Goal: Information Seeking & Learning: Learn about a topic

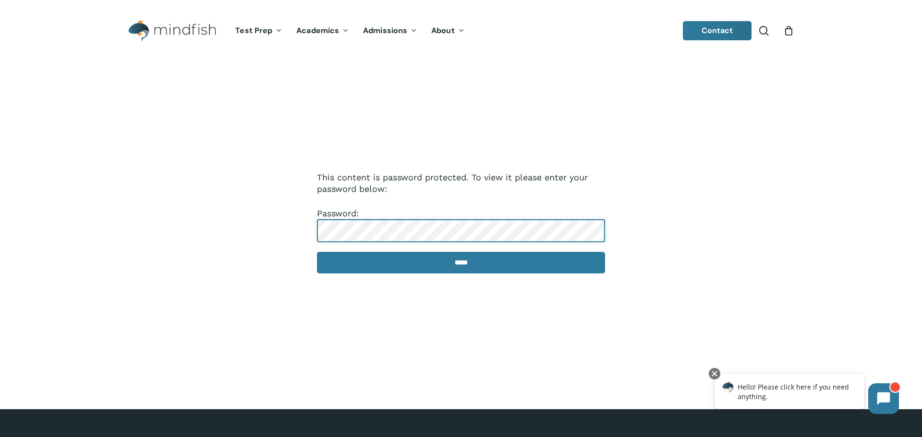
click at [317, 252] on input "*****" at bounding box center [461, 263] width 288 height 22
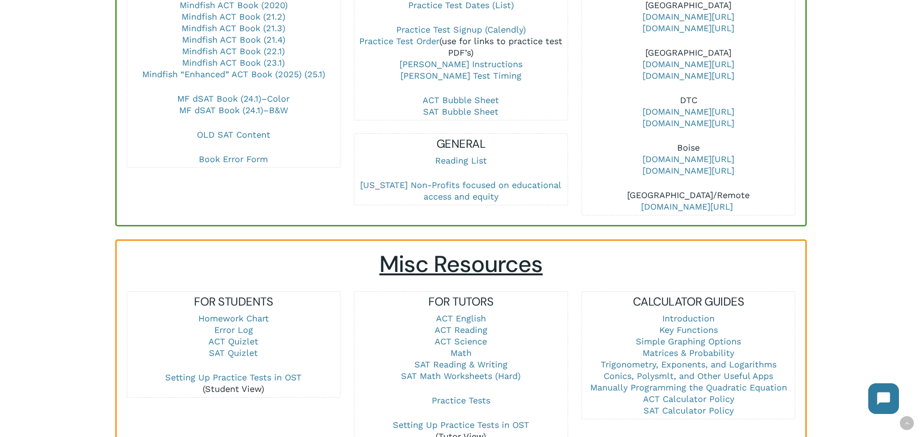
scroll to position [469, 0]
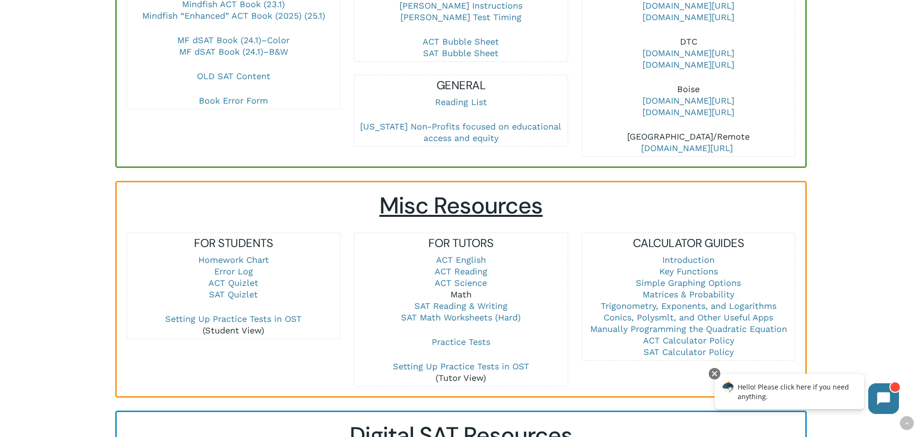
click at [461, 289] on link "Math" at bounding box center [460, 294] width 21 height 10
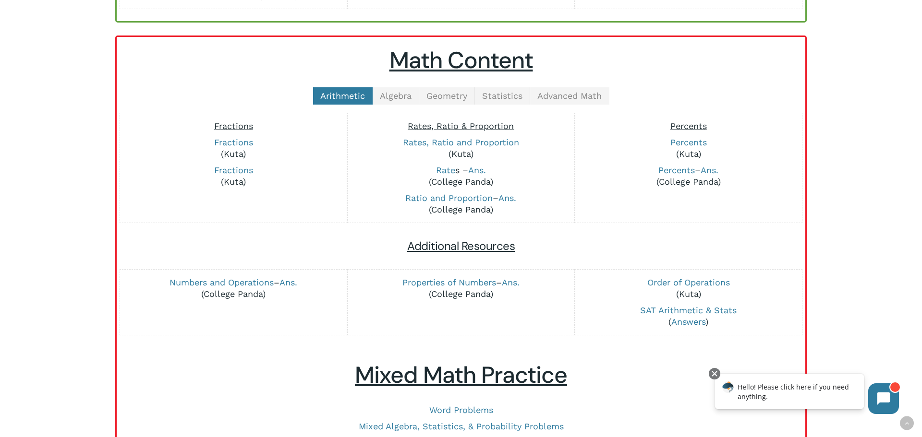
scroll to position [194, 0]
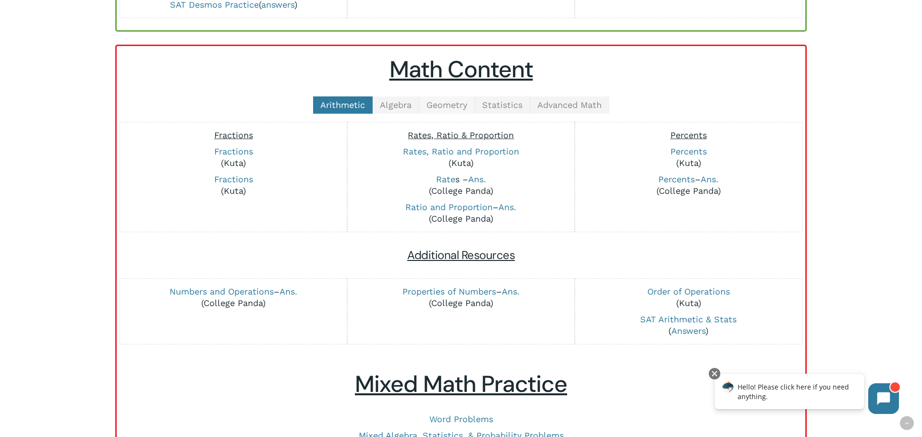
click at [445, 106] on span "Geometry" at bounding box center [446, 105] width 41 height 10
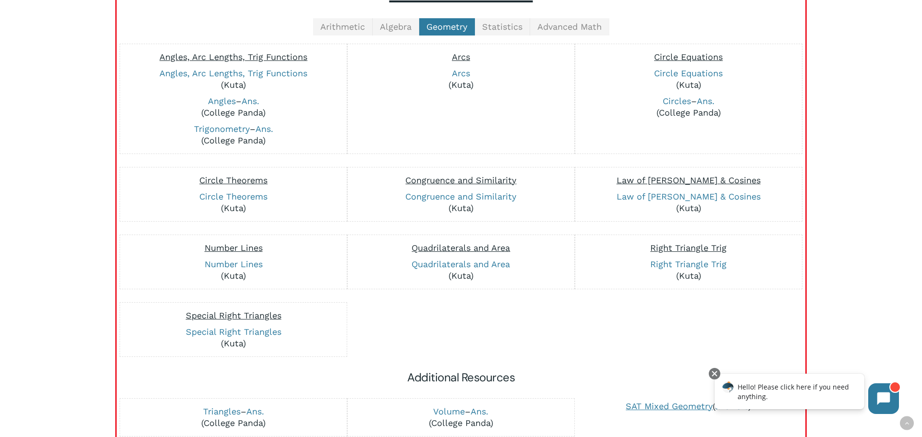
scroll to position [273, 0]
click at [233, 127] on link "Trigonometry" at bounding box center [222, 128] width 56 height 10
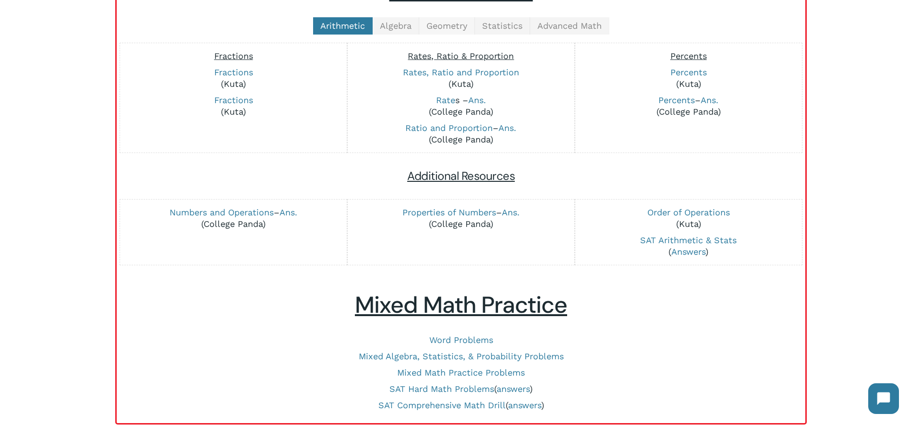
click at [443, 31] on link "Geometry" at bounding box center [447, 25] width 56 height 17
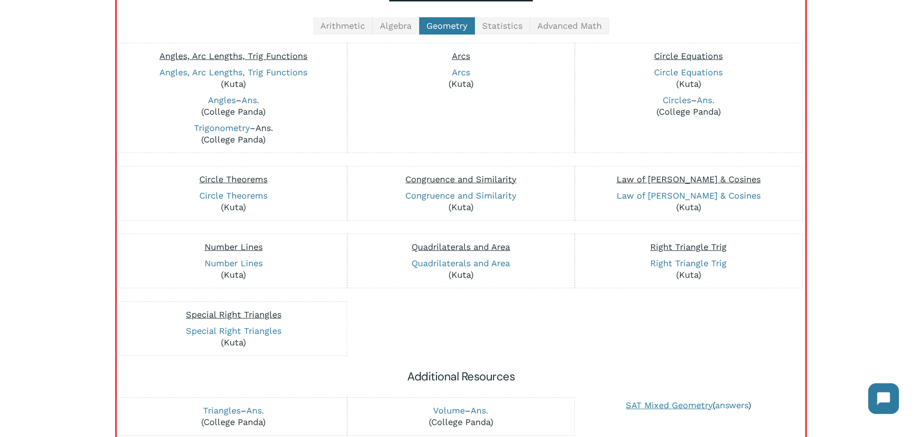
click at [264, 130] on link "Ans." at bounding box center [264, 128] width 18 height 10
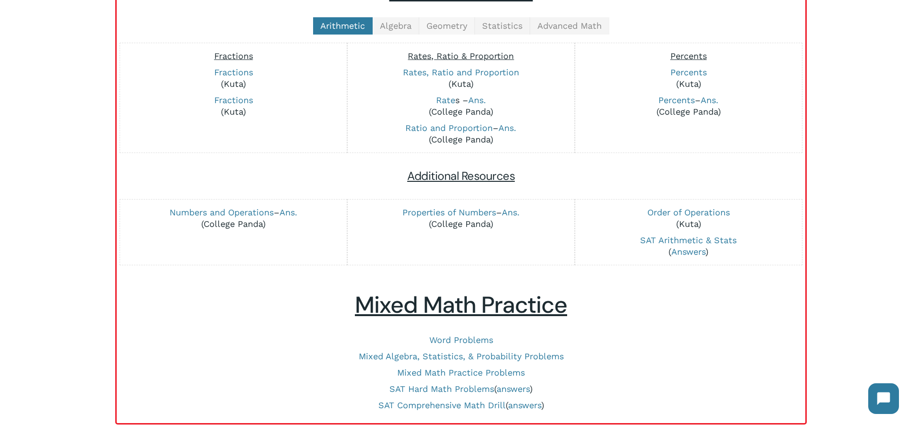
click at [440, 25] on span "Geometry" at bounding box center [446, 26] width 41 height 10
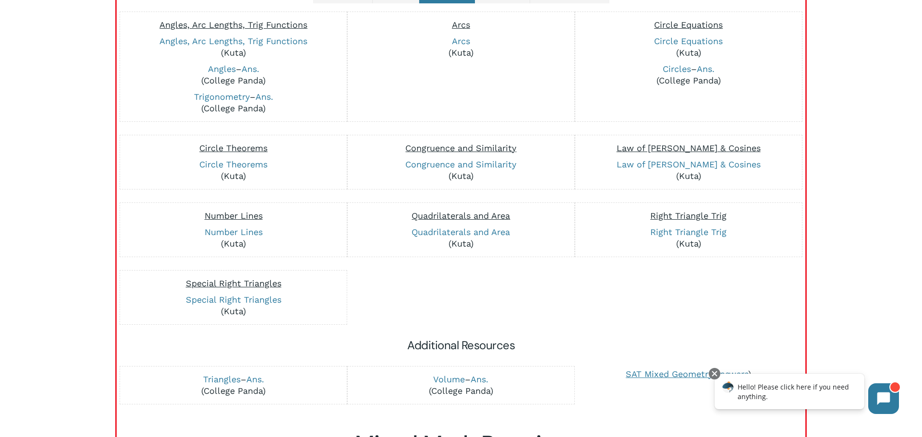
scroll to position [302, 0]
